Goal: Task Accomplishment & Management: Use online tool/utility

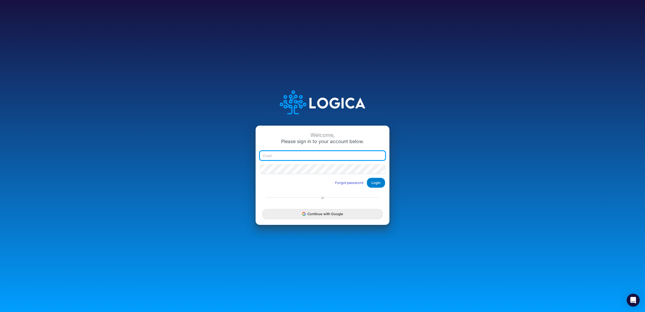
type input "raphael.jordao@recargapay.com"
click at [376, 185] on button "Login" at bounding box center [376, 183] width 18 height 10
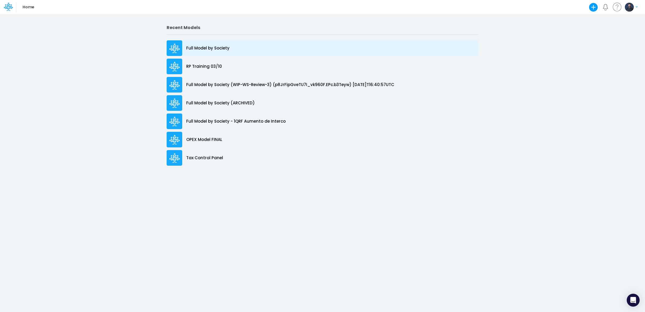
click at [219, 49] on p "Full Model by Society" at bounding box center [207, 48] width 43 height 6
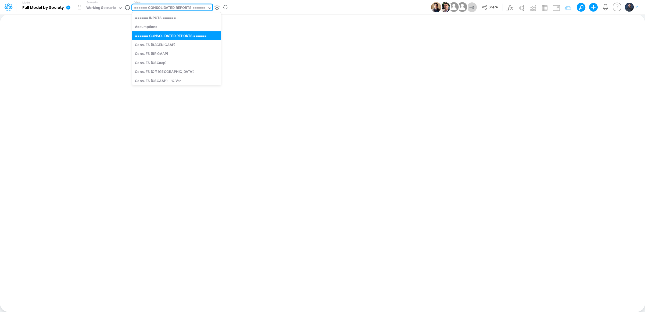
click at [180, 5] on div "====== CONSOLIDATED REPORTS ======" at bounding box center [169, 8] width 71 height 6
type input "fs"
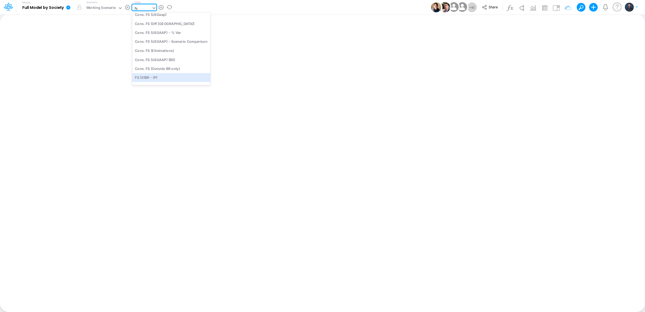
scroll to position [33, 0]
type input "Consolidated FS - BACENGAAP"
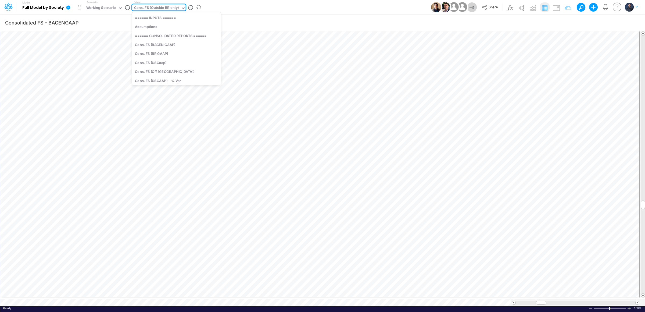
click at [168, 10] on div "Cons. FS (Outside BR only)" at bounding box center [156, 8] width 45 height 6
type input "tax"
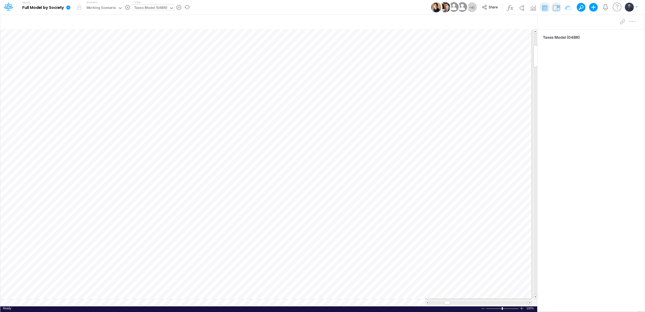
scroll to position [0, 0]
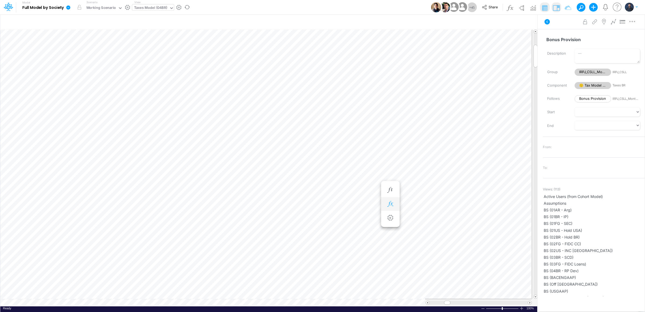
click at [394, 205] on icon "button" at bounding box center [390, 204] width 8 height 6
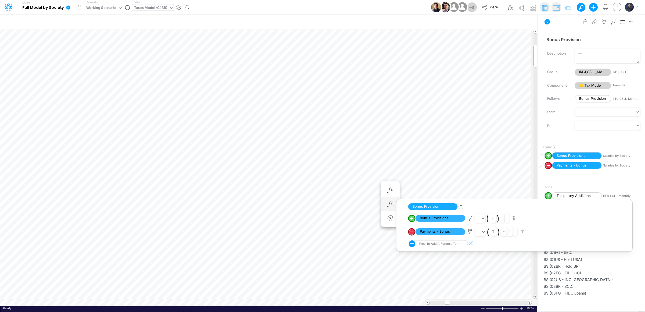
click at [413, 219] on circle "circle with outer border" at bounding box center [411, 218] width 5 height 5
select select "1"
select select "Multiply"
select select "Add"
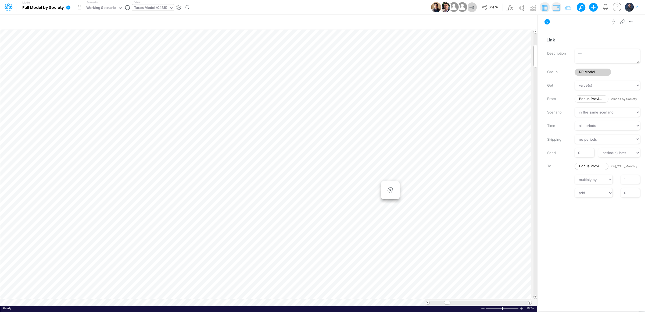
click at [155, 4] on div "View Taxes Model (04BR)" at bounding box center [153, 7] width 42 height 14
click at [158, 9] on div "Taxes Model (04BR)" at bounding box center [150, 8] width 33 height 6
type input "salaries"
click at [185, 62] on div "Salaries by Society (02US - INC US)" at bounding box center [168, 61] width 73 height 9
